Goal: Task Accomplishment & Management: Manage account settings

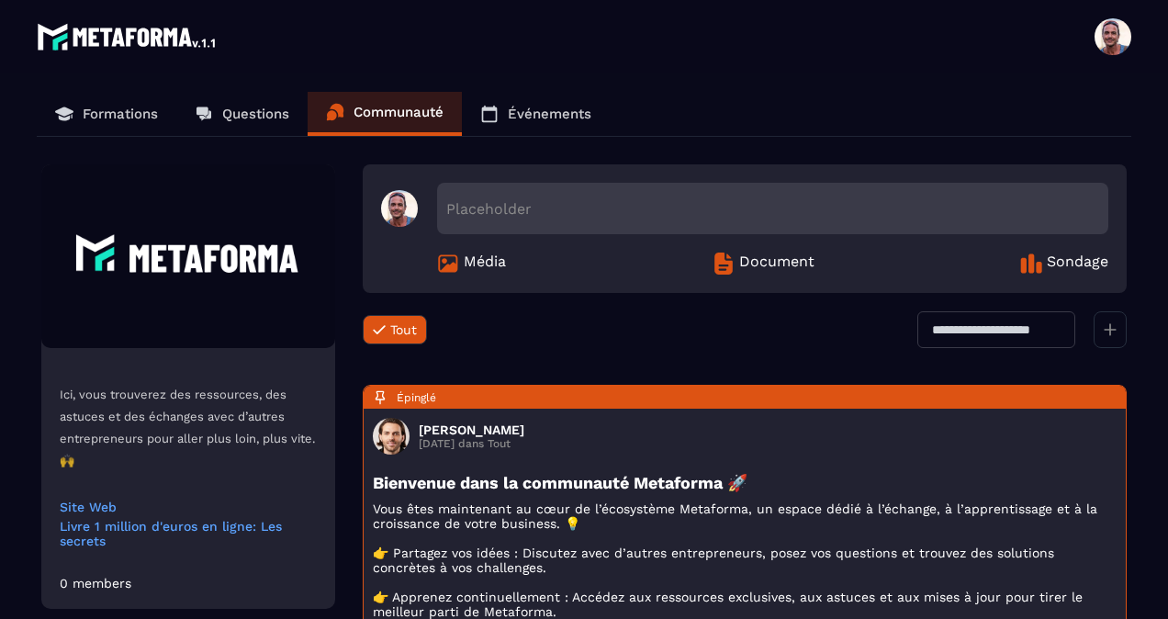
click at [1114, 39] on span at bounding box center [1113, 36] width 37 height 37
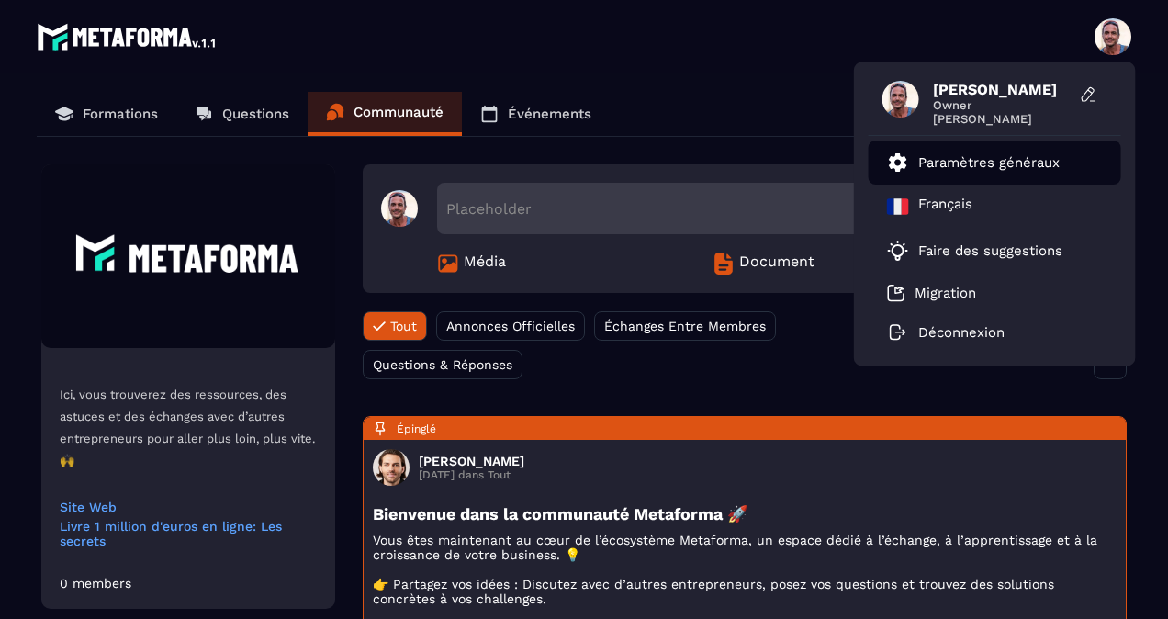
click at [993, 163] on p "Paramètres généraux" at bounding box center [989, 162] width 141 height 17
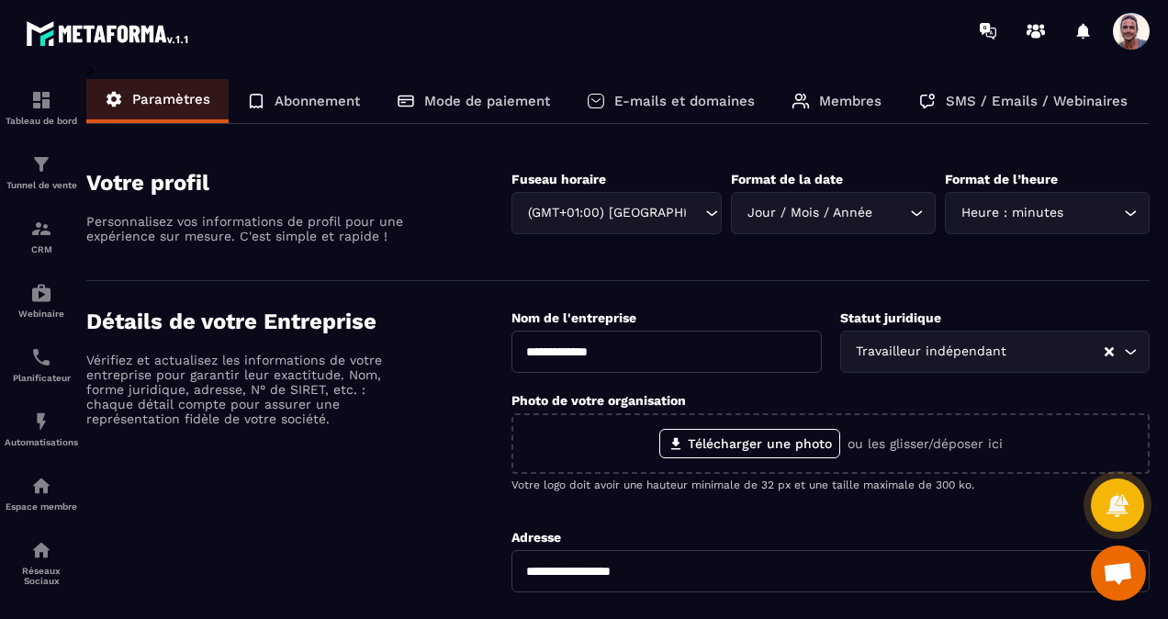
click at [293, 94] on p "Abonnement" at bounding box center [317, 101] width 85 height 17
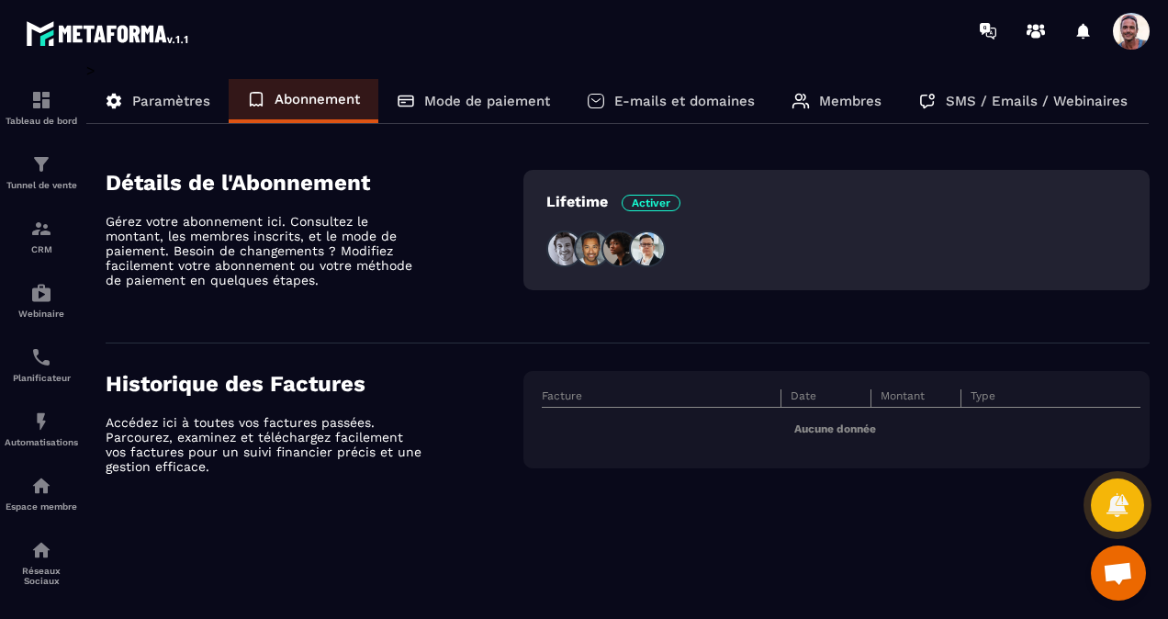
click at [431, 103] on p "Mode de paiement" at bounding box center [487, 101] width 126 height 17
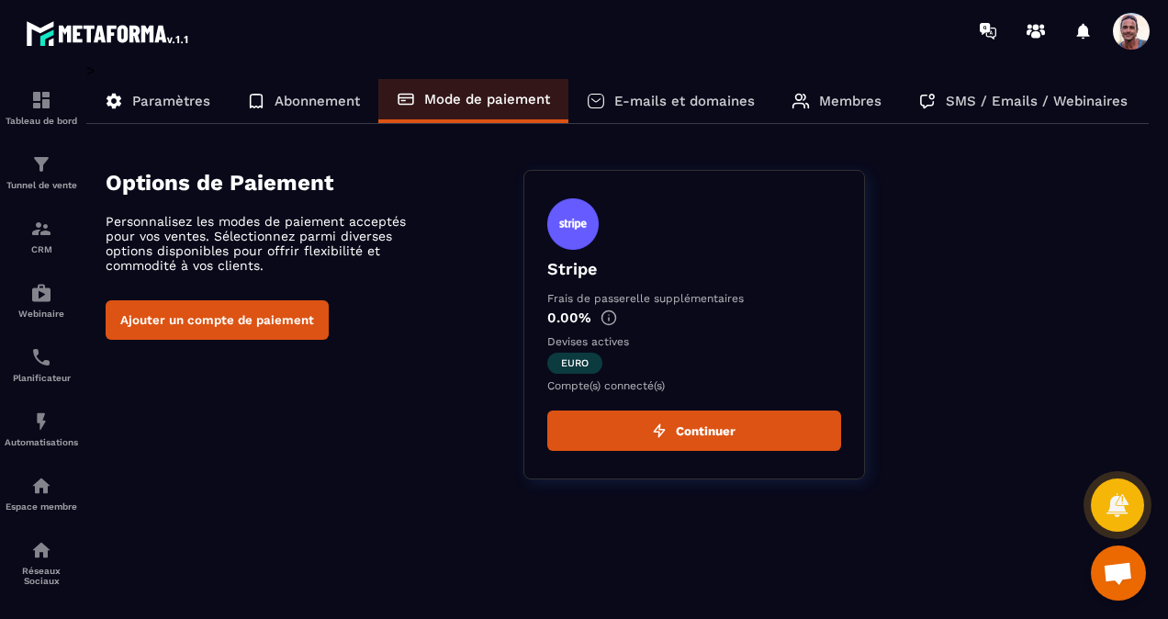
click at [639, 101] on p "E-mails et domaines" at bounding box center [684, 101] width 141 height 17
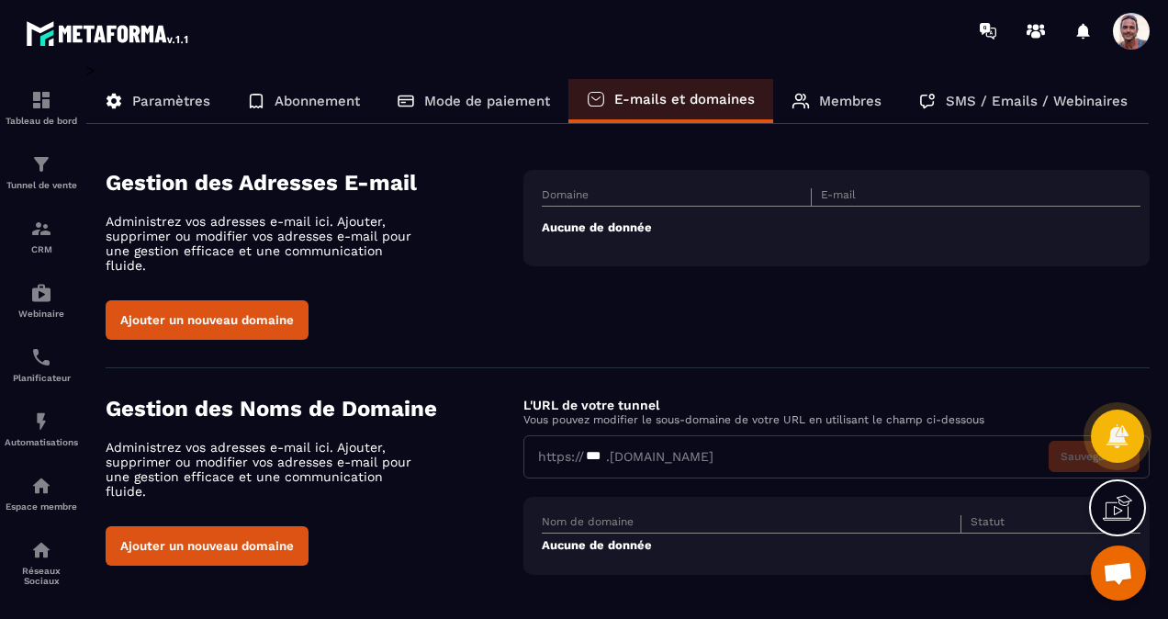
click at [888, 186] on div "Domaine E-mail Aucune de donnée" at bounding box center [837, 218] width 626 height 96
click at [829, 104] on p "Membres" at bounding box center [850, 101] width 62 height 17
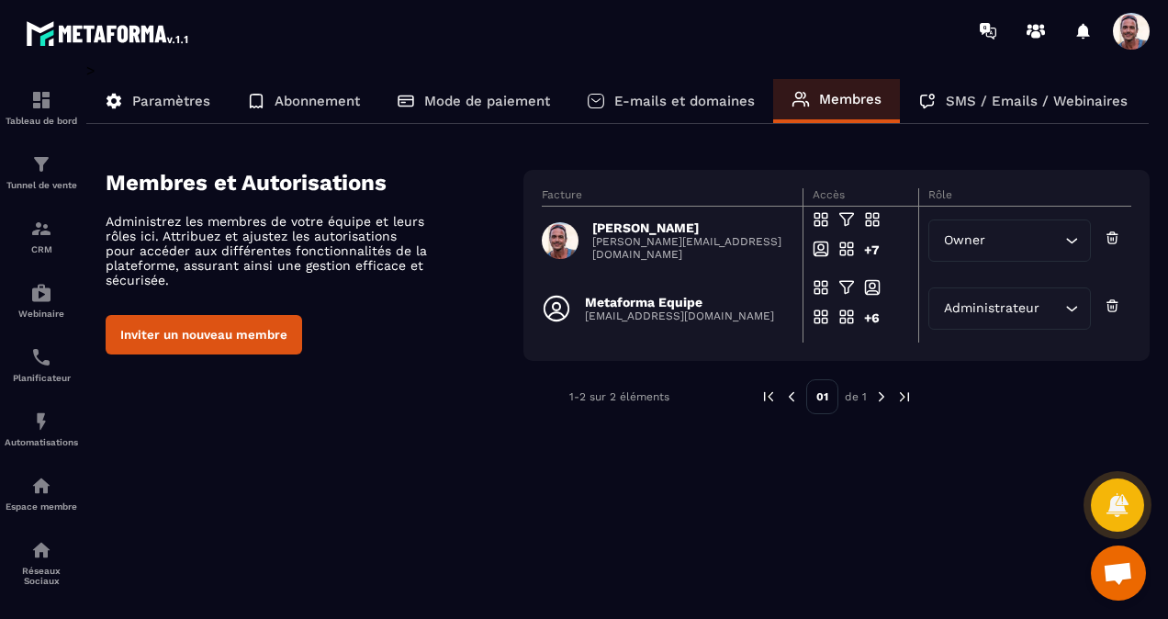
click at [1034, 107] on p "SMS / Emails / Webinaires" at bounding box center [1037, 101] width 182 height 17
